Goal: Task Accomplishment & Management: Use online tool/utility

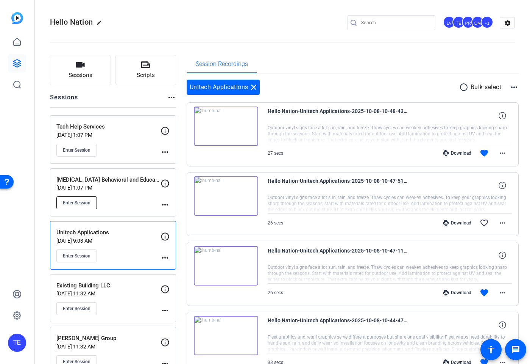
click at [72, 202] on span "Enter Session" at bounding box center [77, 203] width 28 height 6
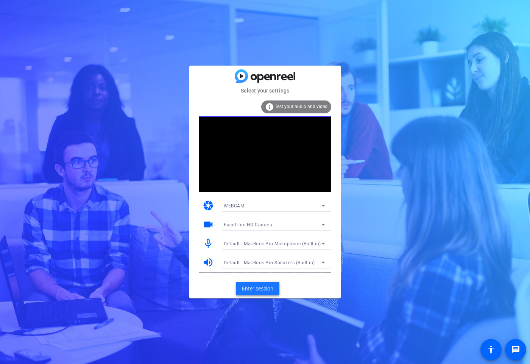
click at [256, 285] on span "Enter session" at bounding box center [257, 289] width 31 height 8
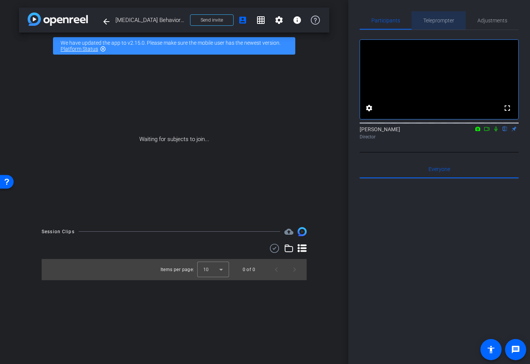
click at [437, 22] on span "Teleprompter" at bounding box center [439, 20] width 31 height 5
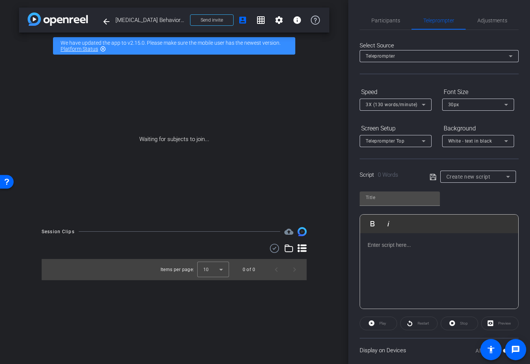
click at [397, 252] on div at bounding box center [439, 271] width 158 height 76
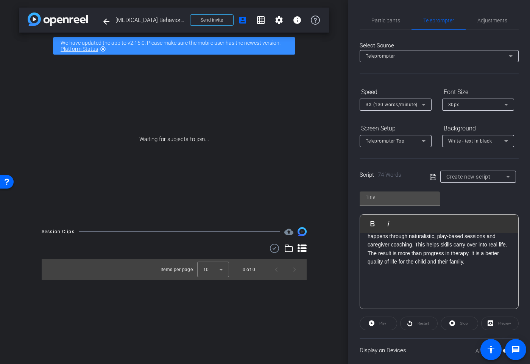
scroll to position [93, 0]
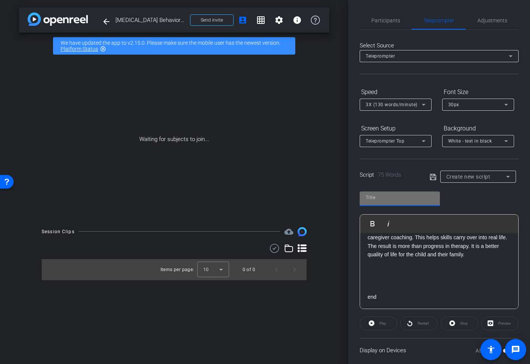
click at [389, 201] on input "text" at bounding box center [400, 197] width 68 height 9
type input "[MEDICAL_DATA]"
click at [435, 177] on icon at bounding box center [433, 176] width 7 height 9
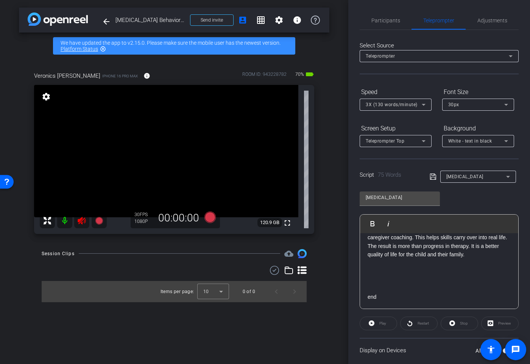
click at [80, 219] on icon at bounding box center [82, 221] width 8 height 8
click at [485, 21] on span "Adjustments" at bounding box center [493, 20] width 30 height 5
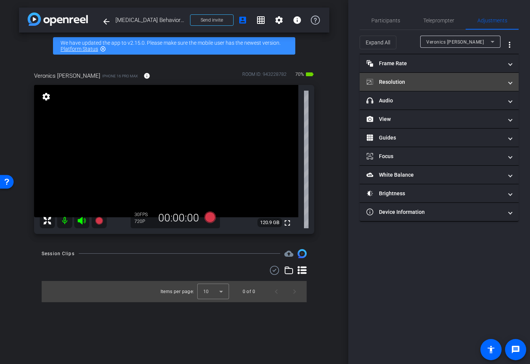
click at [431, 81] on mat-panel-title "Resolution" at bounding box center [435, 82] width 136 height 8
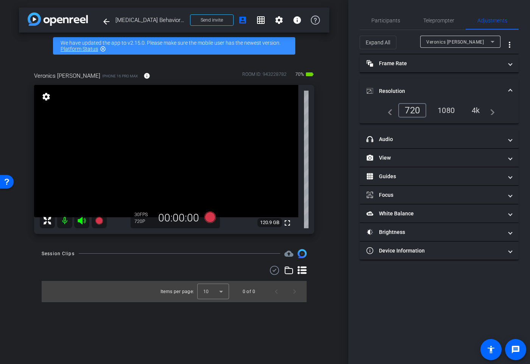
click at [472, 113] on div "4k" at bounding box center [476, 110] width 20 height 13
click at [439, 23] on span "Teleprompter" at bounding box center [439, 20] width 31 height 18
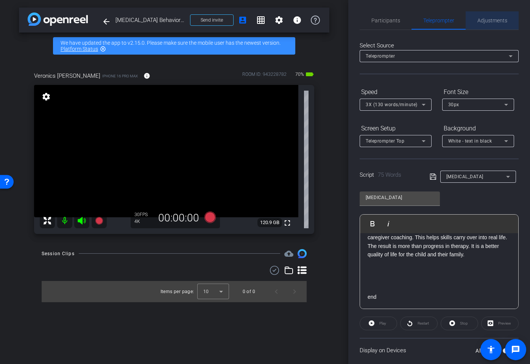
click at [498, 16] on span "Adjustments" at bounding box center [493, 20] width 30 height 18
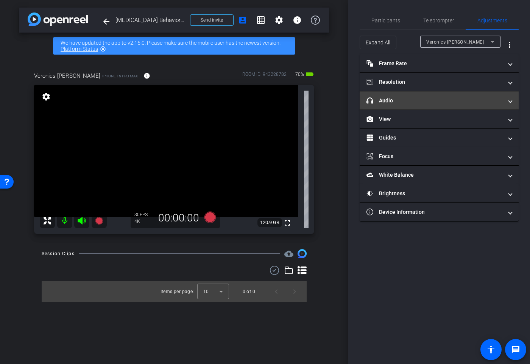
click at [424, 100] on mat-panel-title "headphone icon Audio" at bounding box center [435, 101] width 136 height 8
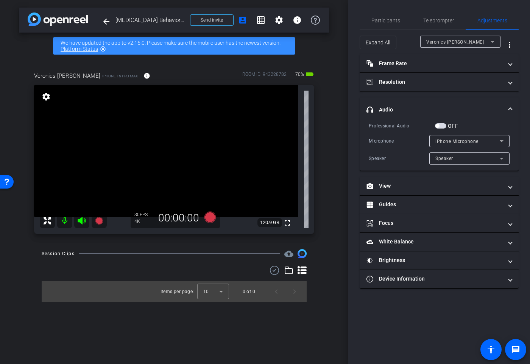
click at [441, 126] on span "button" at bounding box center [440, 125] width 11 height 5
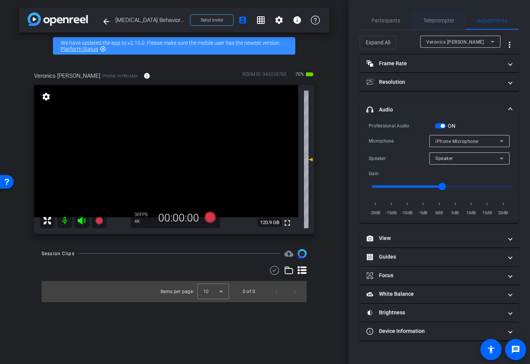
click at [440, 20] on span "Teleprompter" at bounding box center [439, 20] width 31 height 5
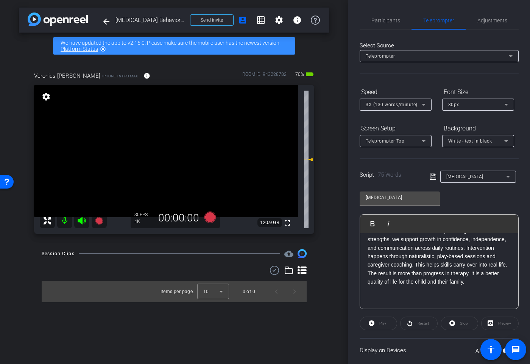
scroll to position [64, 0]
click at [391, 99] on div "3X (130 words/minute)" at bounding box center [396, 105] width 60 height 12
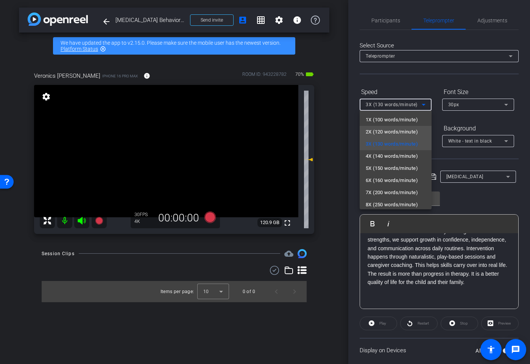
click at [389, 130] on span "2X (120 words/minute)" at bounding box center [392, 131] width 52 height 9
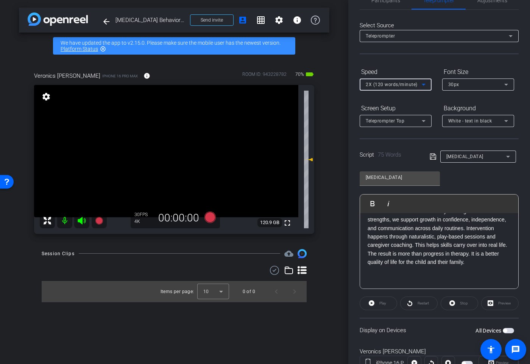
scroll to position [50, 0]
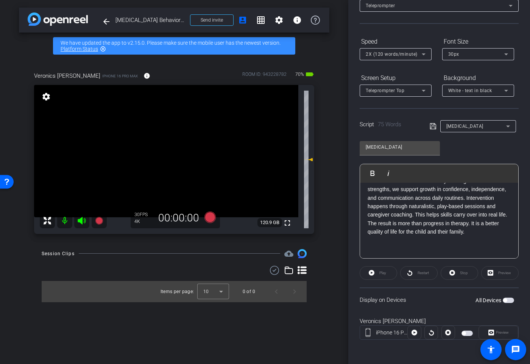
click at [509, 299] on span "button" at bounding box center [508, 299] width 11 height 5
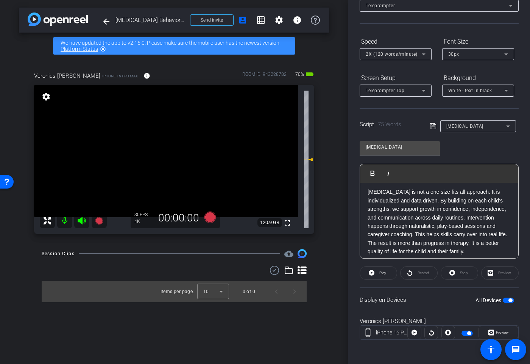
scroll to position [44, 0]
click at [380, 272] on span "Play" at bounding box center [383, 273] width 7 height 4
click at [507, 301] on span "button" at bounding box center [508, 299] width 11 height 5
click at [210, 217] on icon at bounding box center [210, 216] width 11 height 11
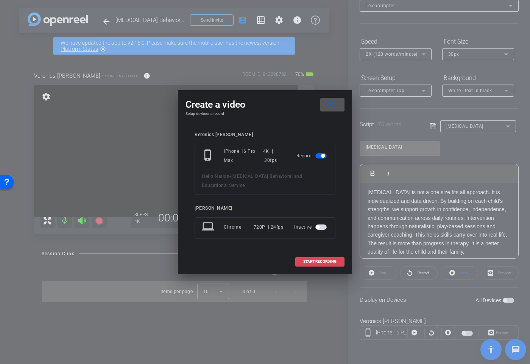
click at [308, 260] on span "START RECORDING" at bounding box center [319, 262] width 33 height 4
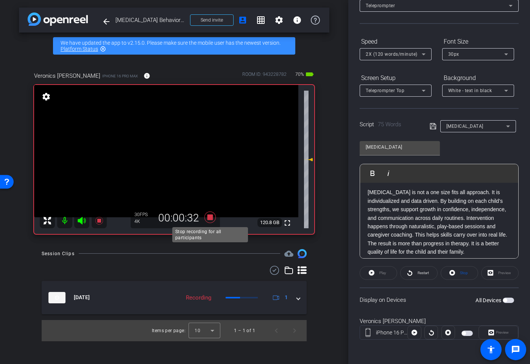
click at [211, 217] on icon at bounding box center [210, 216] width 11 height 11
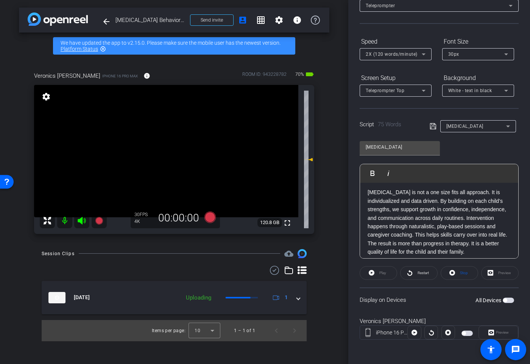
click at [88, 221] on mat-icon at bounding box center [81, 220] width 15 height 15
click at [80, 219] on icon at bounding box center [82, 221] width 8 height 8
click at [81, 220] on icon at bounding box center [82, 221] width 8 height 8
click at [213, 218] on icon at bounding box center [210, 216] width 11 height 11
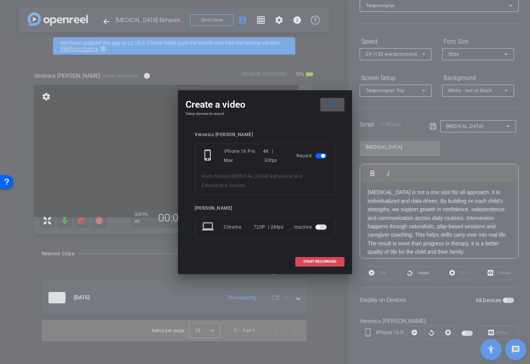
click at [313, 260] on span "START RECORDING" at bounding box center [319, 262] width 33 height 4
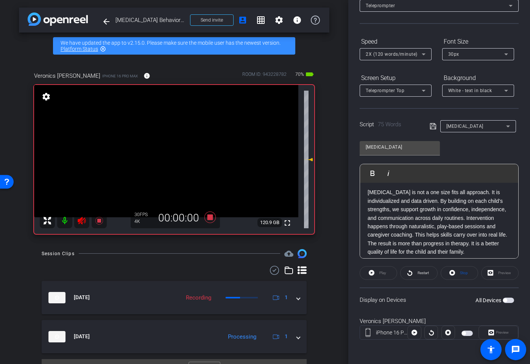
click at [508, 300] on span "button" at bounding box center [508, 299] width 11 height 5
click at [418, 271] on span "Restart" at bounding box center [423, 273] width 11 height 4
click at [416, 275] on span "Restart" at bounding box center [422, 272] width 13 height 11
click at [428, 275] on span "Restart" at bounding box center [422, 272] width 13 height 11
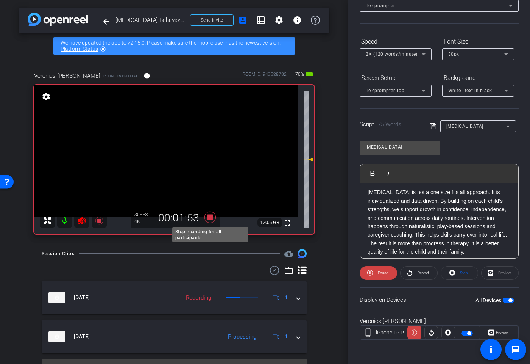
click at [211, 218] on icon at bounding box center [210, 216] width 11 height 11
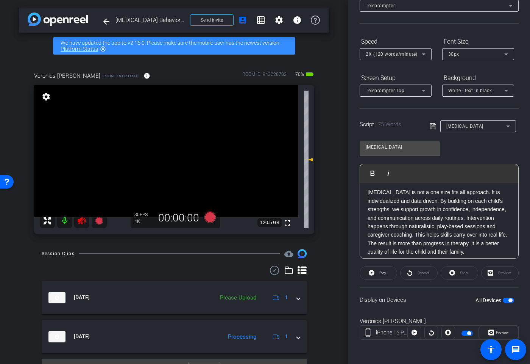
click at [81, 219] on icon at bounding box center [82, 221] width 8 height 8
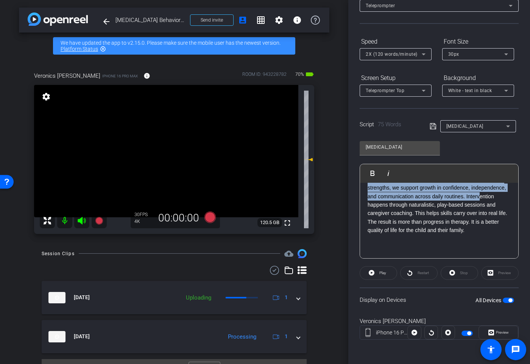
scroll to position [100, 0]
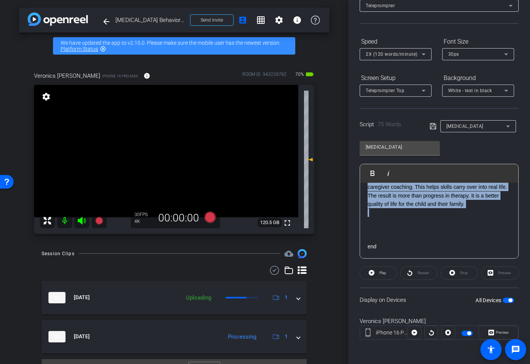
drag, startPoint x: 367, startPoint y: 193, endPoint x: 456, endPoint y: 213, distance: 91.2
click at [456, 213] on div "2 1 [MEDICAL_DATA] is not a one size fits all approach. It is individualized an…" at bounding box center [439, 175] width 158 height 168
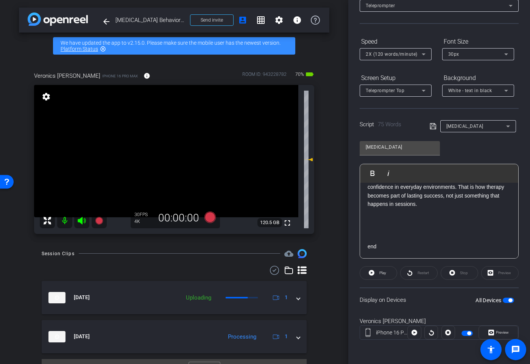
scroll to position [92, 0]
click at [505, 300] on span "button" at bounding box center [508, 299] width 11 height 5
click at [505, 300] on span "button" at bounding box center [506, 300] width 4 height 4
click at [84, 221] on icon at bounding box center [81, 220] width 9 height 9
click at [210, 216] on icon at bounding box center [210, 216] width 11 height 11
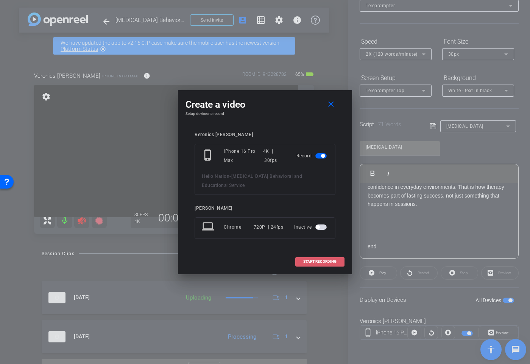
click at [328, 260] on span "START RECORDING" at bounding box center [319, 262] width 33 height 4
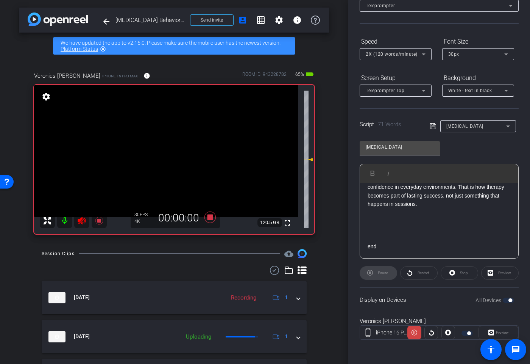
click at [419, 272] on div "Restart" at bounding box center [419, 273] width 38 height 14
click at [419, 272] on span "Restart" at bounding box center [423, 273] width 11 height 4
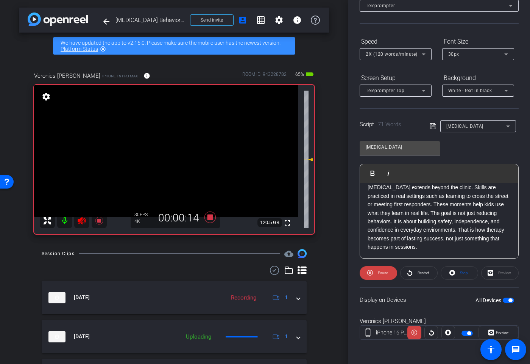
scroll to position [47, 0]
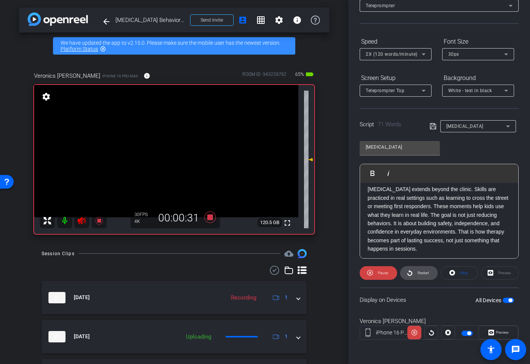
click at [412, 273] on icon at bounding box center [410, 273] width 5 height 6
click at [78, 218] on icon at bounding box center [81, 220] width 9 height 9
click at [82, 219] on icon at bounding box center [82, 221] width 8 height 8
click at [424, 276] on span "Restart" at bounding box center [422, 272] width 13 height 11
click at [211, 219] on icon at bounding box center [210, 216] width 11 height 11
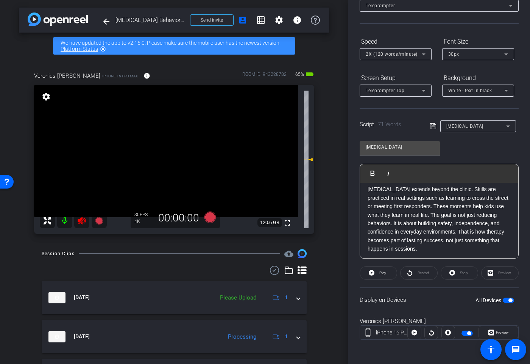
click at [83, 220] on icon at bounding box center [81, 220] width 9 height 9
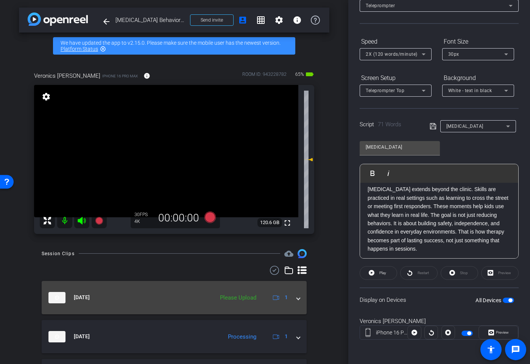
click at [292, 296] on div "[DATE] Please Upload 1" at bounding box center [172, 297] width 249 height 11
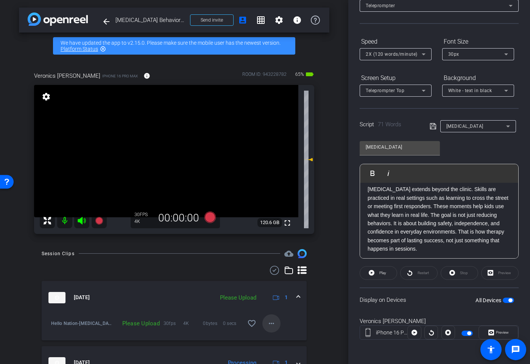
click at [268, 322] on mat-icon "more_horiz" at bounding box center [271, 323] width 9 height 9
click at [280, 288] on span "Upload" at bounding box center [284, 288] width 30 height 9
click at [414, 244] on p "[MEDICAL_DATA] extends beyond the clinic. Skills are practiced in real settings…" at bounding box center [439, 219] width 143 height 68
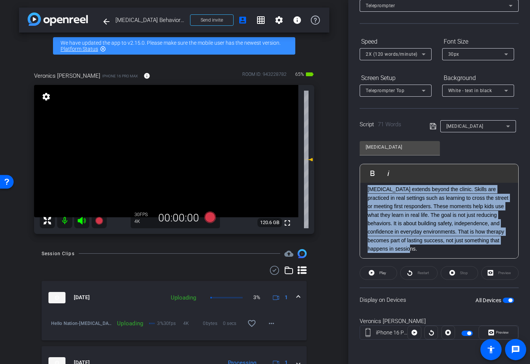
drag, startPoint x: 424, startPoint y: 249, endPoint x: 367, endPoint y: 189, distance: 82.3
click at [367, 189] on div "2 1 [MEDICAL_DATA] extends beyond the clinic. Skills are practiced in real sett…" at bounding box center [439, 219] width 158 height 168
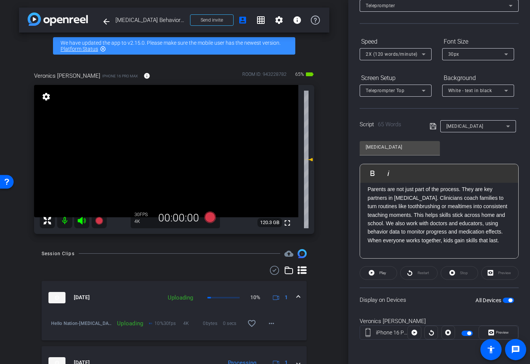
click at [509, 303] on div "All Devices" at bounding box center [495, 300] width 39 height 8
click at [505, 297] on div "All Devices" at bounding box center [495, 300] width 39 height 8
click at [506, 300] on span "button" at bounding box center [508, 299] width 11 height 5
click at [506, 300] on span "button" at bounding box center [506, 300] width 4 height 4
click at [86, 222] on mat-icon at bounding box center [81, 220] width 15 height 15
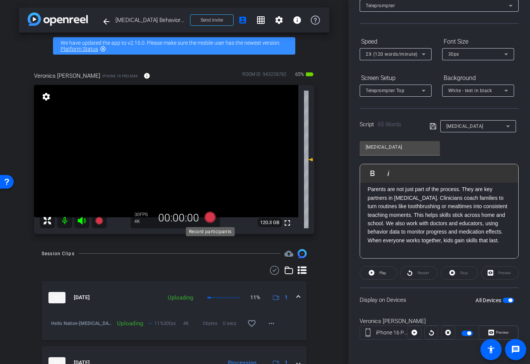
click at [209, 217] on icon at bounding box center [210, 216] width 11 height 11
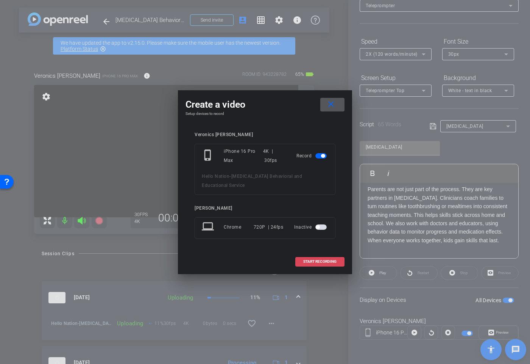
click at [305, 260] on span "START RECORDING" at bounding box center [319, 262] width 33 height 4
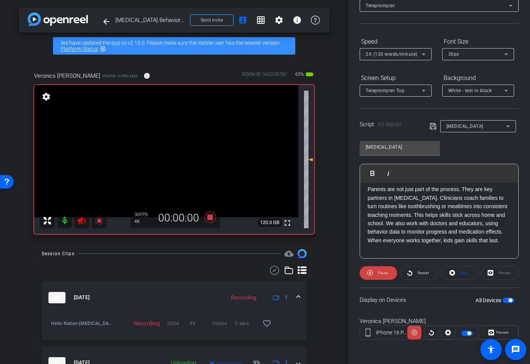
click at [414, 276] on span at bounding box center [419, 273] width 37 height 18
click at [206, 217] on icon at bounding box center [210, 217] width 18 height 14
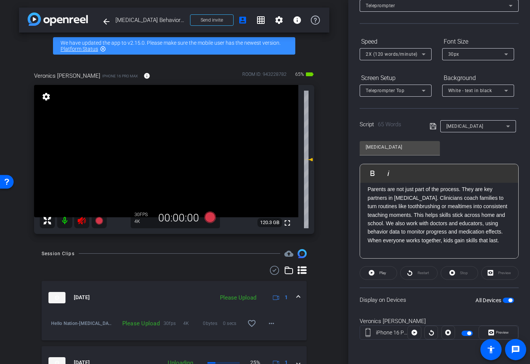
click at [82, 219] on icon at bounding box center [82, 221] width 8 height 8
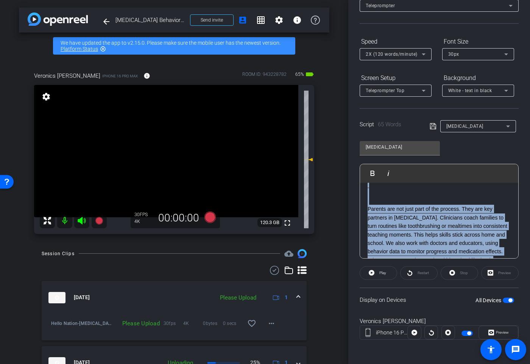
scroll to position [20, 0]
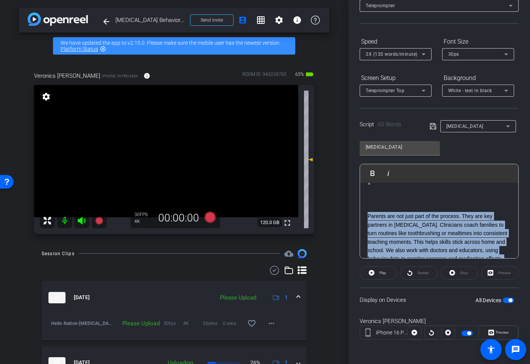
drag, startPoint x: 501, startPoint y: 244, endPoint x: 368, endPoint y: 219, distance: 135.6
click at [368, 219] on p "Parents are not just part of the process. They are key partners in [MEDICAL_DAT…" at bounding box center [439, 241] width 143 height 59
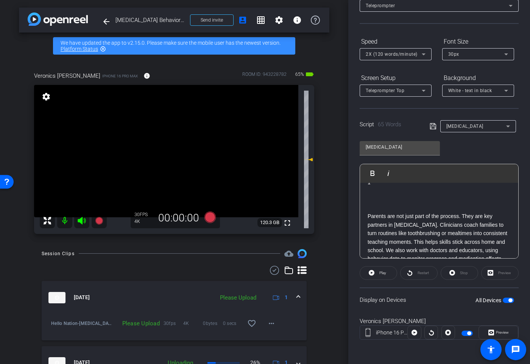
scroll to position [42, 0]
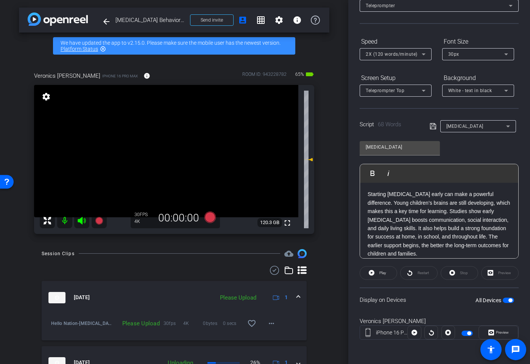
click at [506, 302] on span "button" at bounding box center [508, 299] width 11 height 5
click at [84, 224] on icon at bounding box center [81, 220] width 9 height 9
click at [211, 220] on icon at bounding box center [210, 216] width 11 height 11
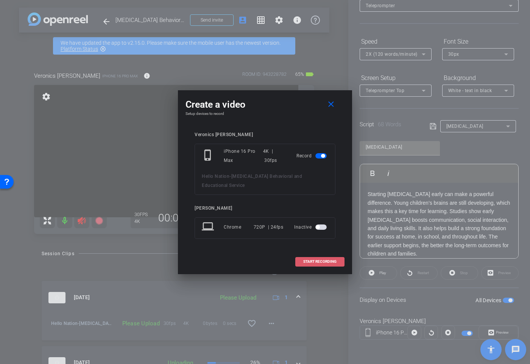
click at [313, 260] on span "START RECORDING" at bounding box center [319, 262] width 33 height 4
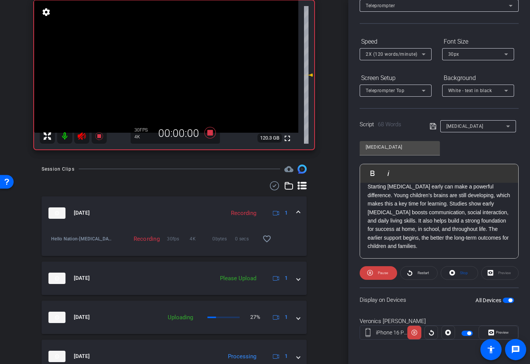
scroll to position [95, 0]
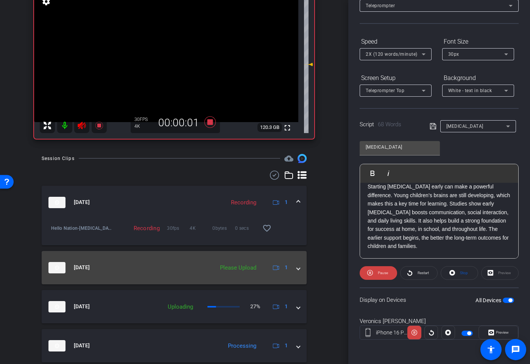
click at [297, 270] on span at bounding box center [298, 267] width 3 height 8
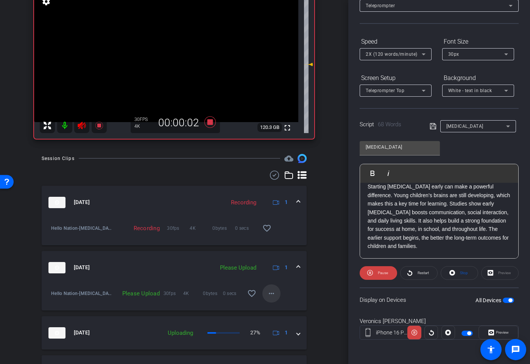
click at [269, 295] on mat-icon "more_horiz" at bounding box center [271, 293] width 9 height 9
click at [280, 307] on span "Upload" at bounding box center [284, 309] width 30 height 9
click at [414, 273] on span at bounding box center [419, 273] width 37 height 18
click at [423, 274] on span "Restart" at bounding box center [423, 273] width 11 height 4
click at [210, 124] on icon at bounding box center [210, 121] width 11 height 11
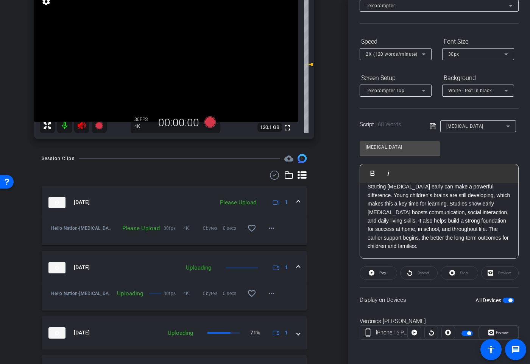
click at [81, 127] on icon at bounding box center [81, 125] width 9 height 9
click at [508, 300] on span "button" at bounding box center [508, 299] width 11 height 5
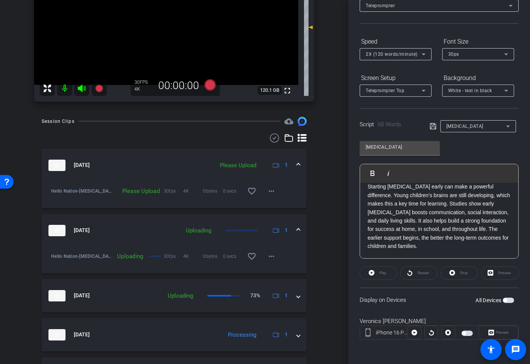
scroll to position [134, 0]
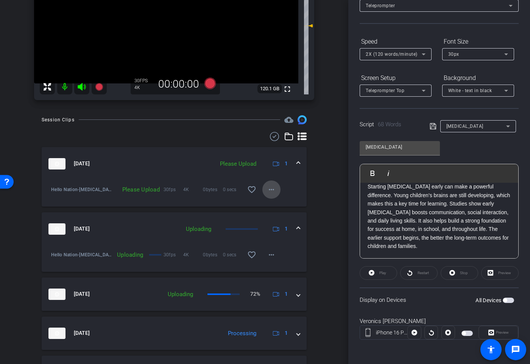
click at [272, 189] on mat-icon "more_horiz" at bounding box center [271, 189] width 9 height 9
click at [282, 202] on span "Upload" at bounding box center [284, 205] width 30 height 9
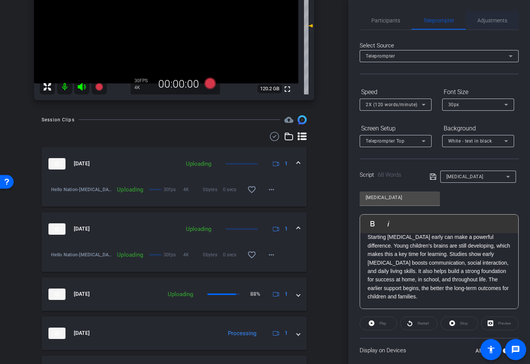
click at [475, 22] on div "Adjustments" at bounding box center [492, 20] width 53 height 18
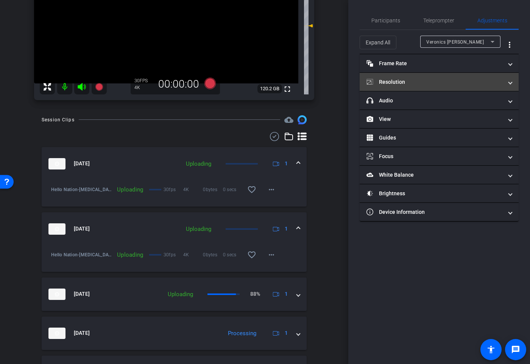
click at [436, 86] on mat-expansion-panel-header "Resolution" at bounding box center [439, 82] width 159 height 18
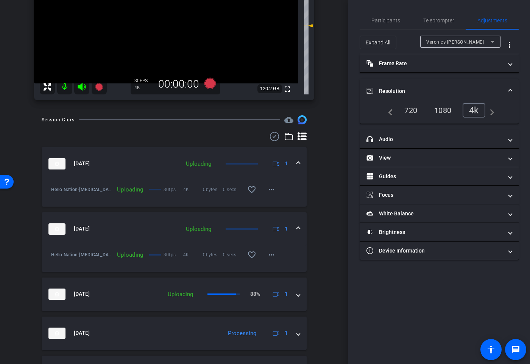
click at [413, 109] on div "720" at bounding box center [411, 110] width 24 height 13
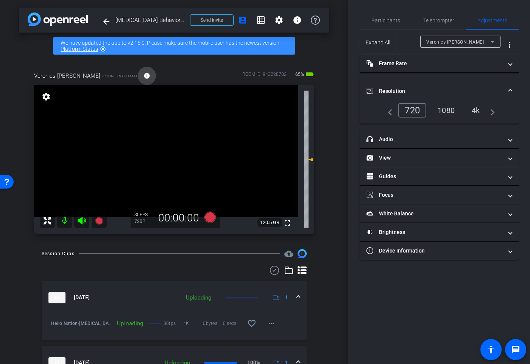
click at [144, 77] on mat-icon "info" at bounding box center [147, 75] width 7 height 7
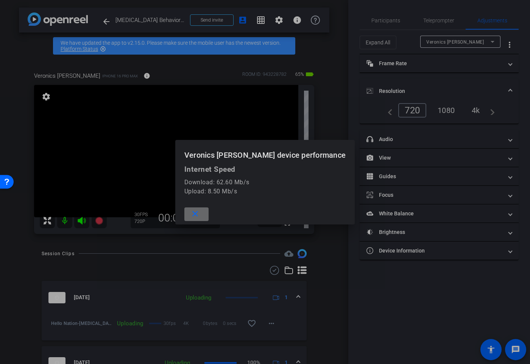
click at [200, 216] on mat-icon "close" at bounding box center [195, 213] width 9 height 9
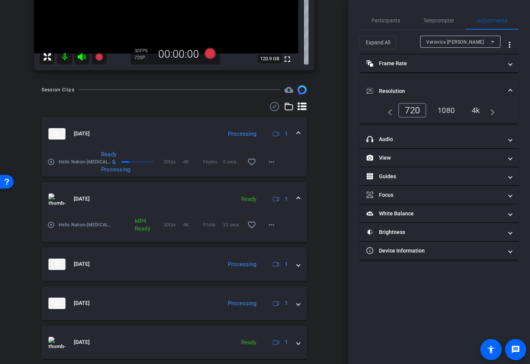
scroll to position [166, 0]
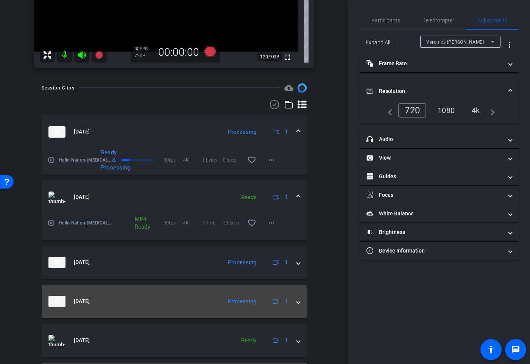
click at [300, 303] on mat-expansion-panel-header "[DATE] Processing 1" at bounding box center [174, 301] width 265 height 33
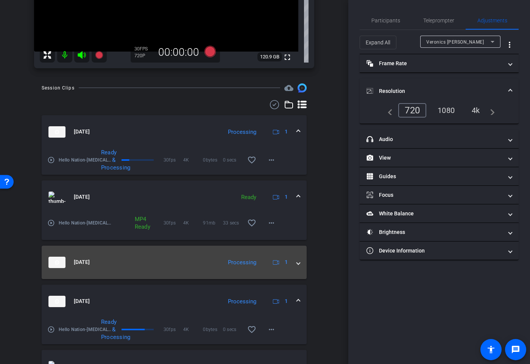
click at [302, 255] on mat-expansion-panel-header "[DATE] Processing 1" at bounding box center [174, 262] width 265 height 33
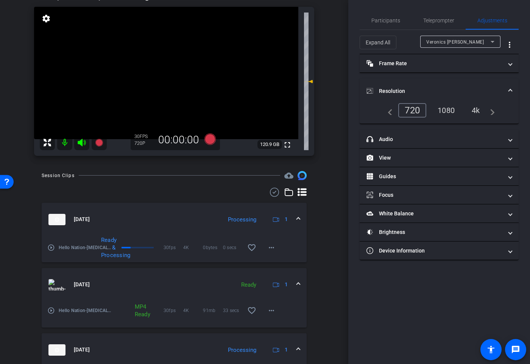
scroll to position [80, 0]
